Goal: Information Seeking & Learning: Learn about a topic

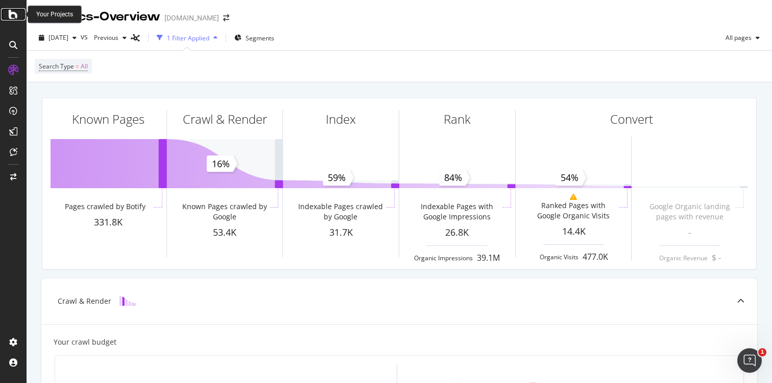
click at [13, 14] on icon at bounding box center [13, 14] width 9 height 12
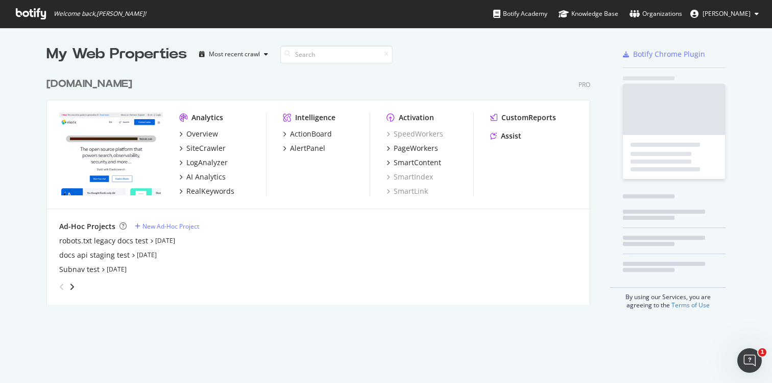
scroll to position [383, 772]
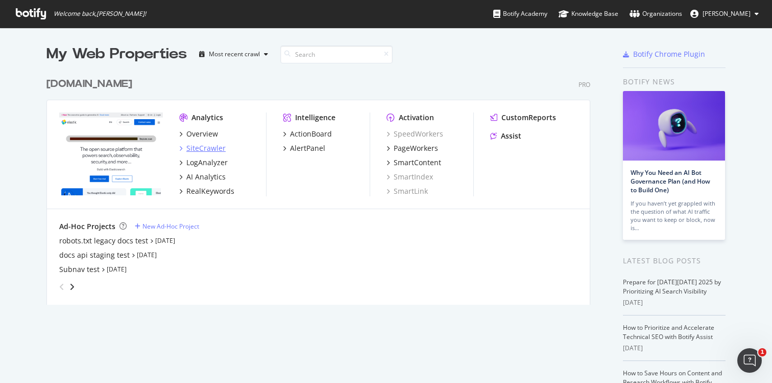
click at [200, 149] on div "SiteCrawler" at bounding box center [205, 148] width 39 height 10
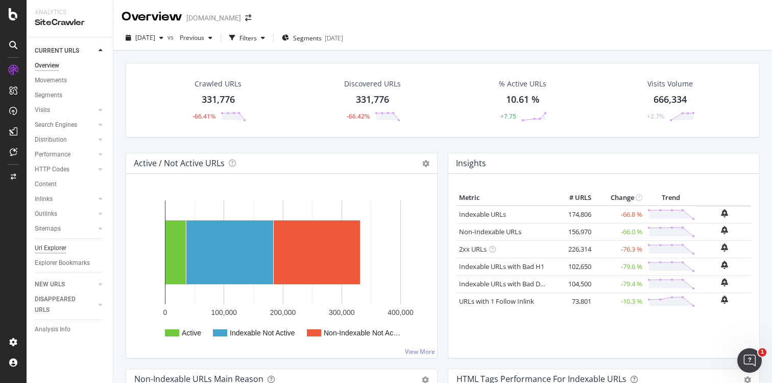
click at [47, 250] on div "Url Explorer" at bounding box center [51, 248] width 32 height 11
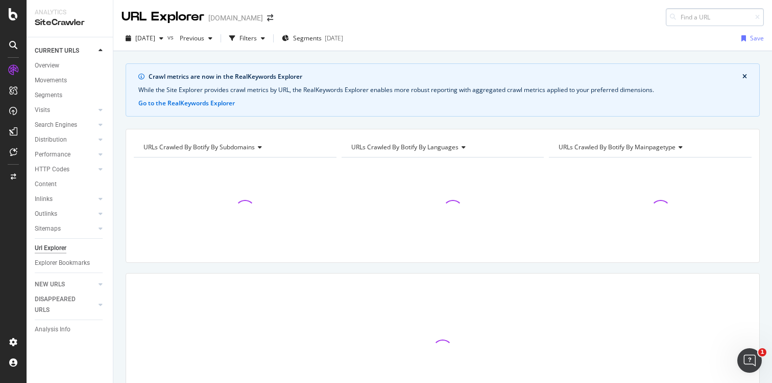
click at [708, 21] on input at bounding box center [715, 17] width 98 height 18
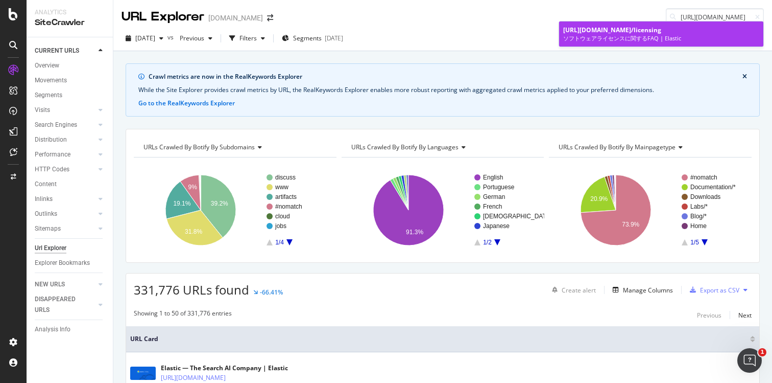
type input "[URL][DOMAIN_NAME]"
click at [690, 31] on div "[URL][DOMAIN_NAME] /licensing" at bounding box center [661, 30] width 196 height 9
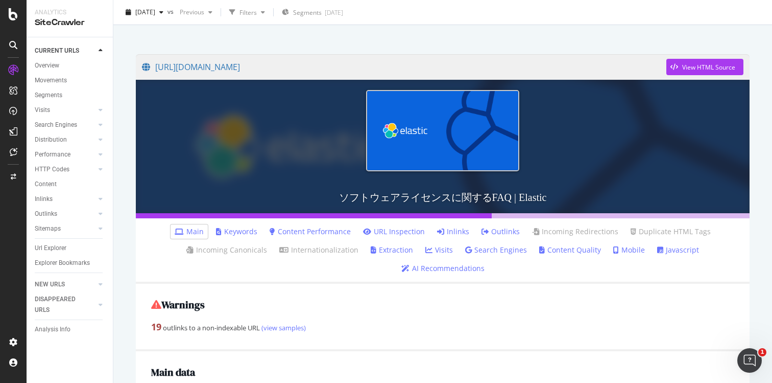
scroll to position [55, 0]
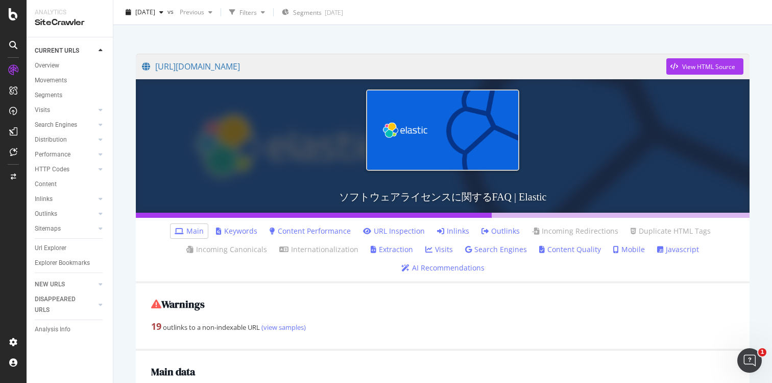
click at [455, 229] on link "Inlinks" at bounding box center [453, 231] width 32 height 10
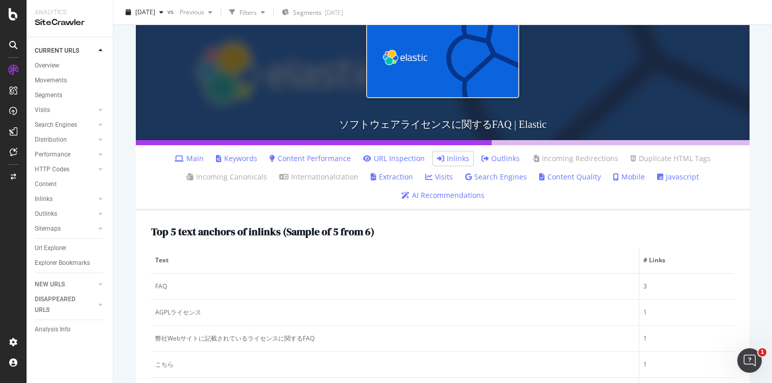
scroll to position [90, 0]
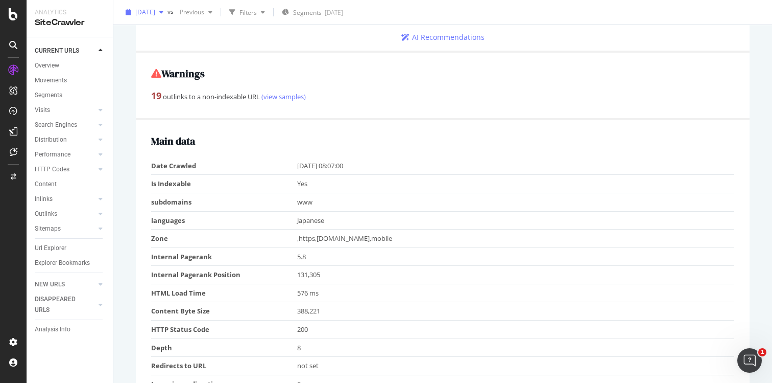
scroll to position [288, 0]
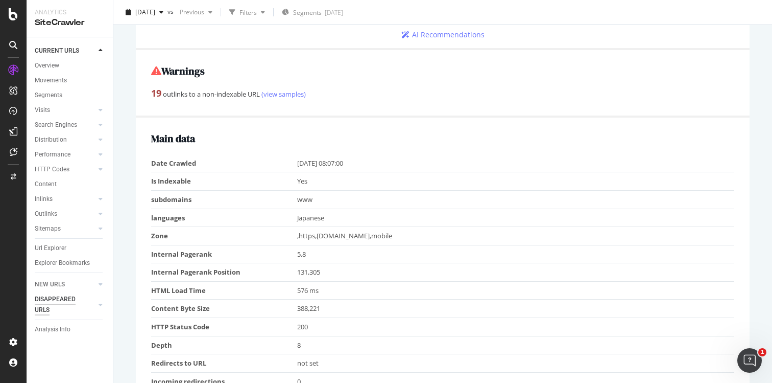
click at [63, 298] on div "DISAPPEARED URLS" at bounding box center [61, 304] width 52 height 21
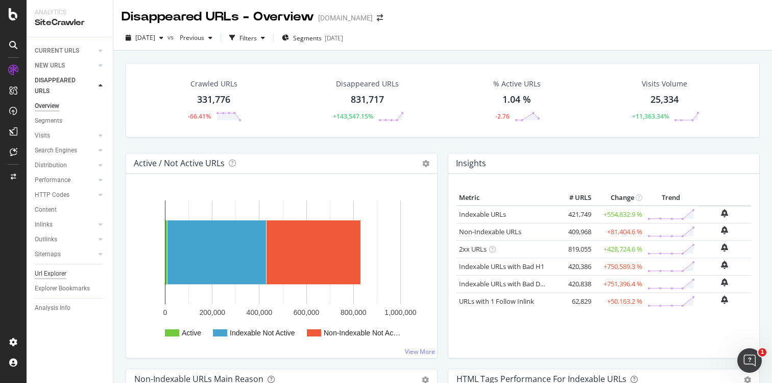
click at [53, 273] on div "Url Explorer" at bounding box center [51, 273] width 32 height 11
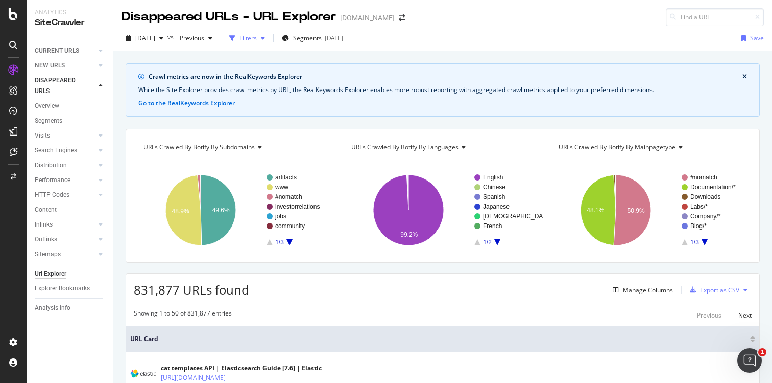
click at [257, 35] on div "Filters" at bounding box center [248, 38] width 17 height 9
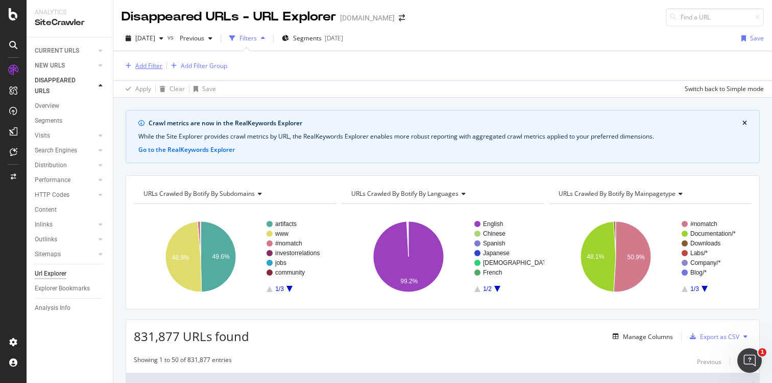
click at [151, 63] on div "Add Filter" at bounding box center [148, 65] width 27 height 9
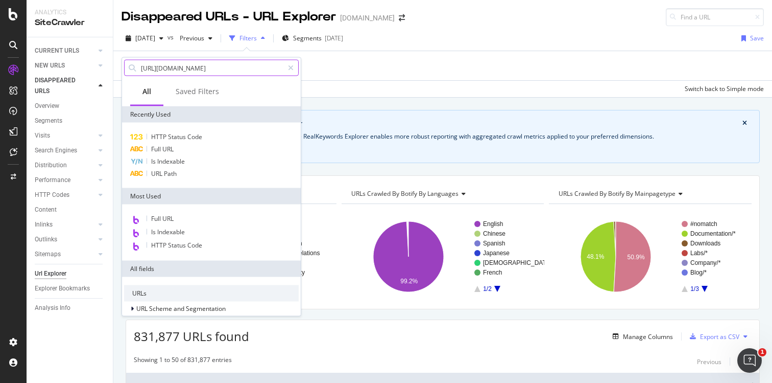
scroll to position [0, 106]
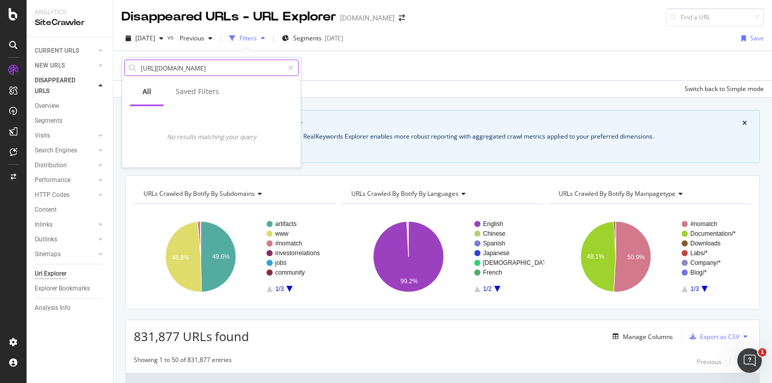
type input "[URL][DOMAIN_NAME]"
